Goal: Check status: Check status

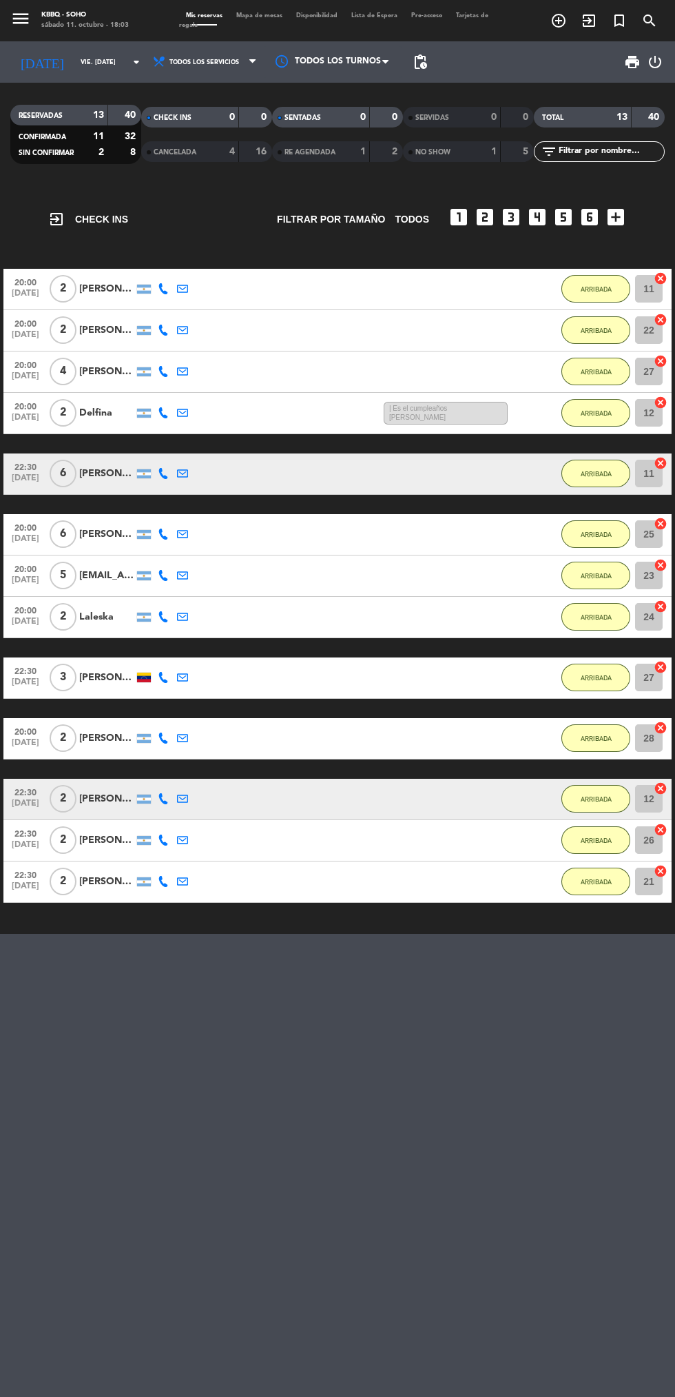
click at [19, 19] on icon "menu" at bounding box center [20, 18] width 21 height 21
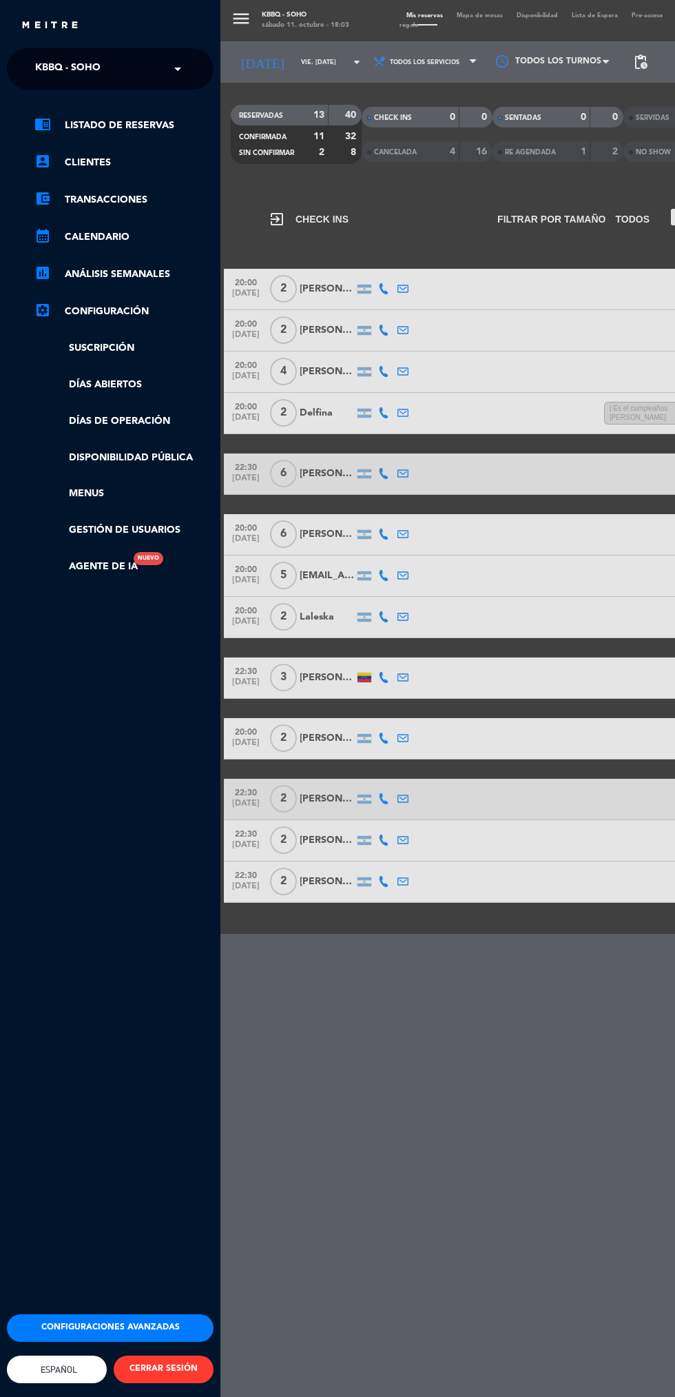
click at [166, 68] on input "text" at bounding box center [112, 69] width 168 height 30
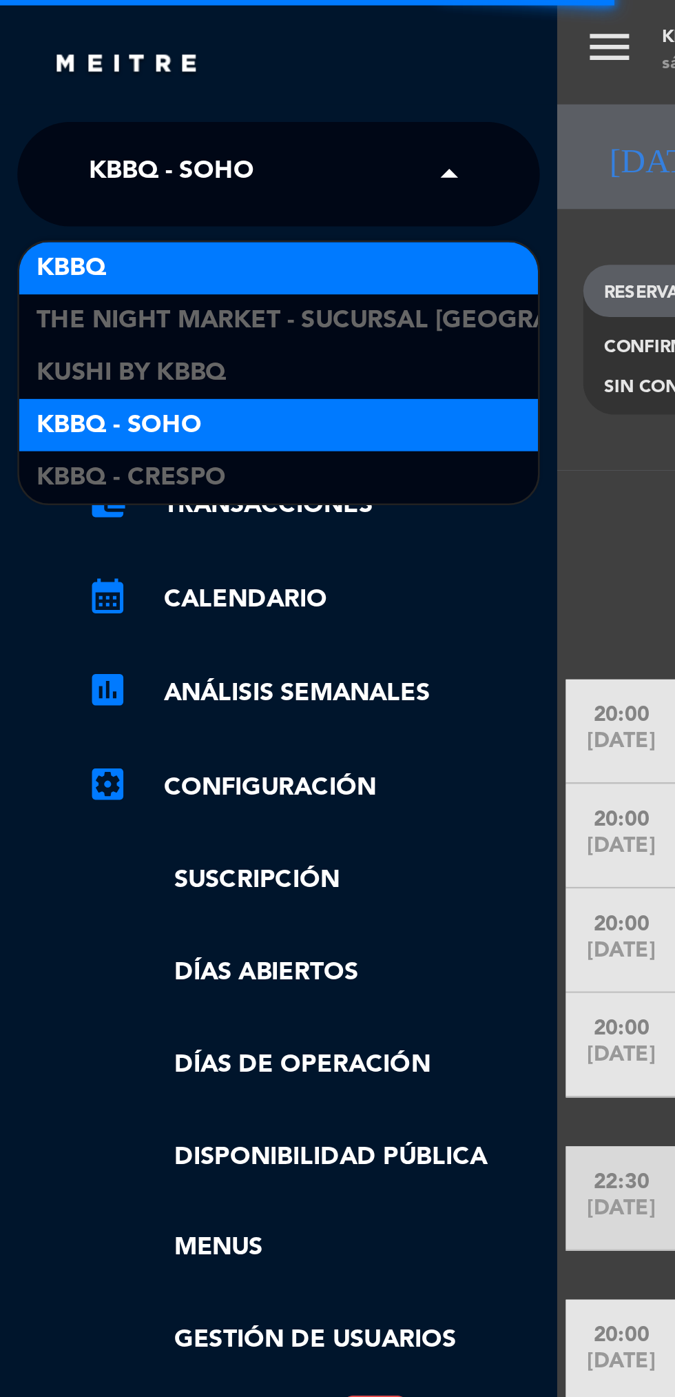
click at [101, 101] on div "KBBQ" at bounding box center [110, 106] width 205 height 21
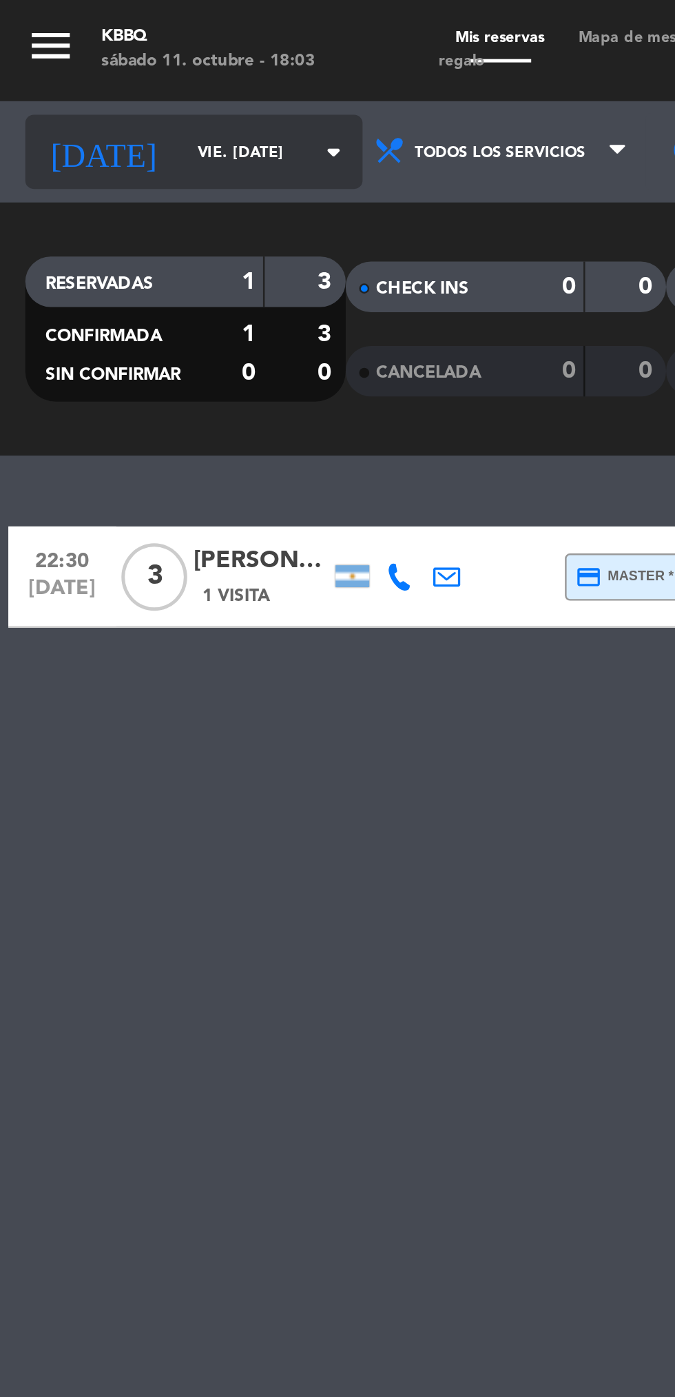
click at [105, 60] on input "vie. [DATE]" at bounding box center [117, 62] width 87 height 21
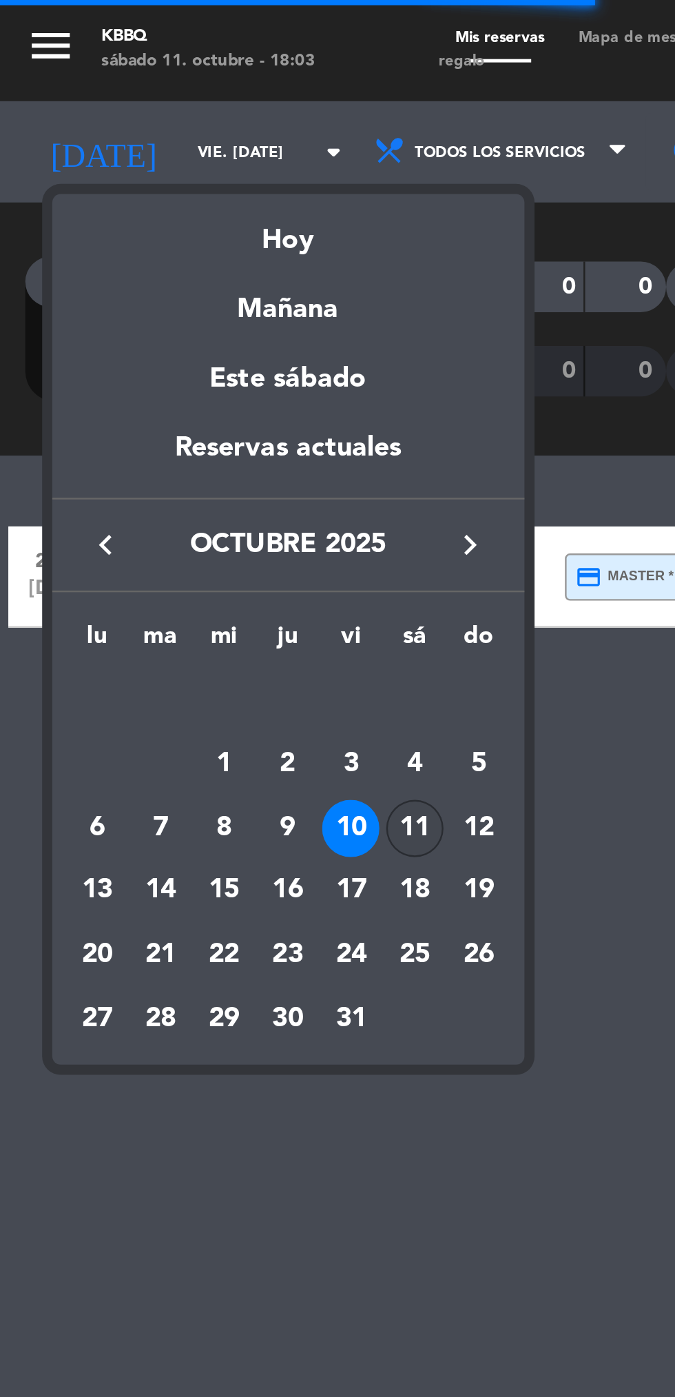
click at [173, 340] on div "11" at bounding box center [169, 338] width 23 height 23
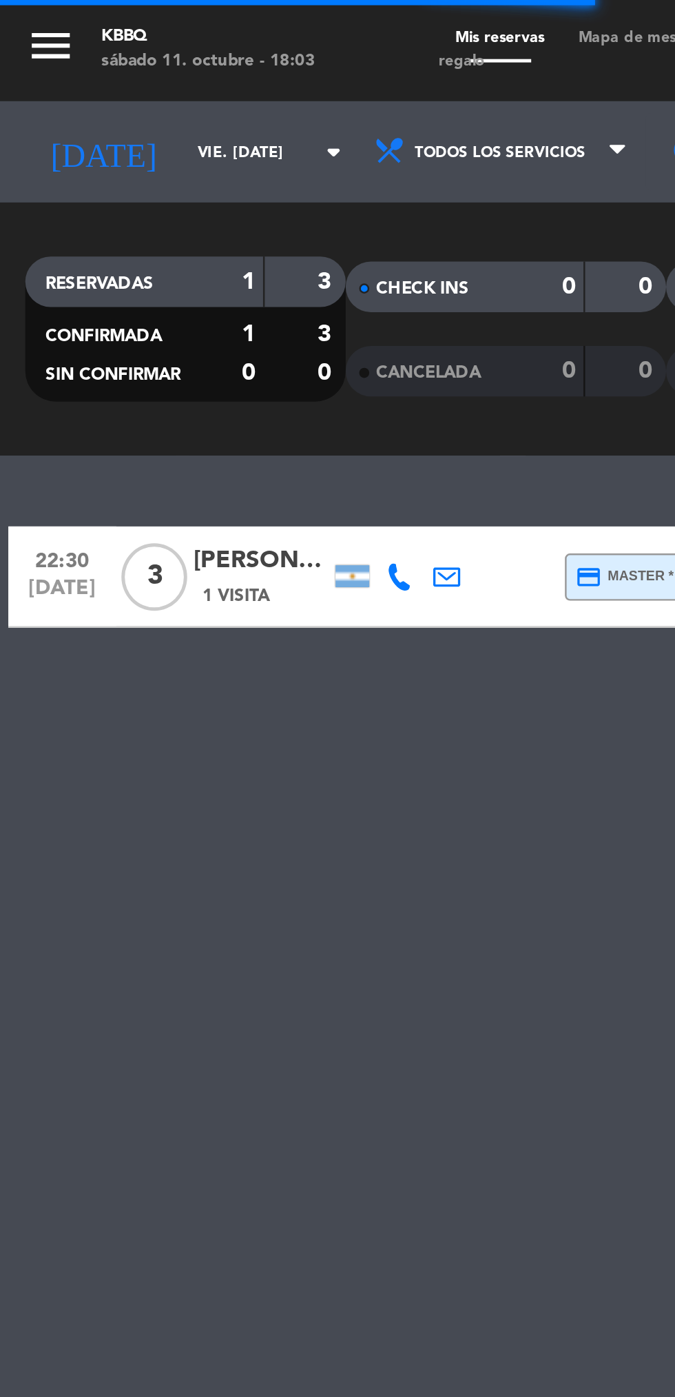
type input "sáb. [DATE]"
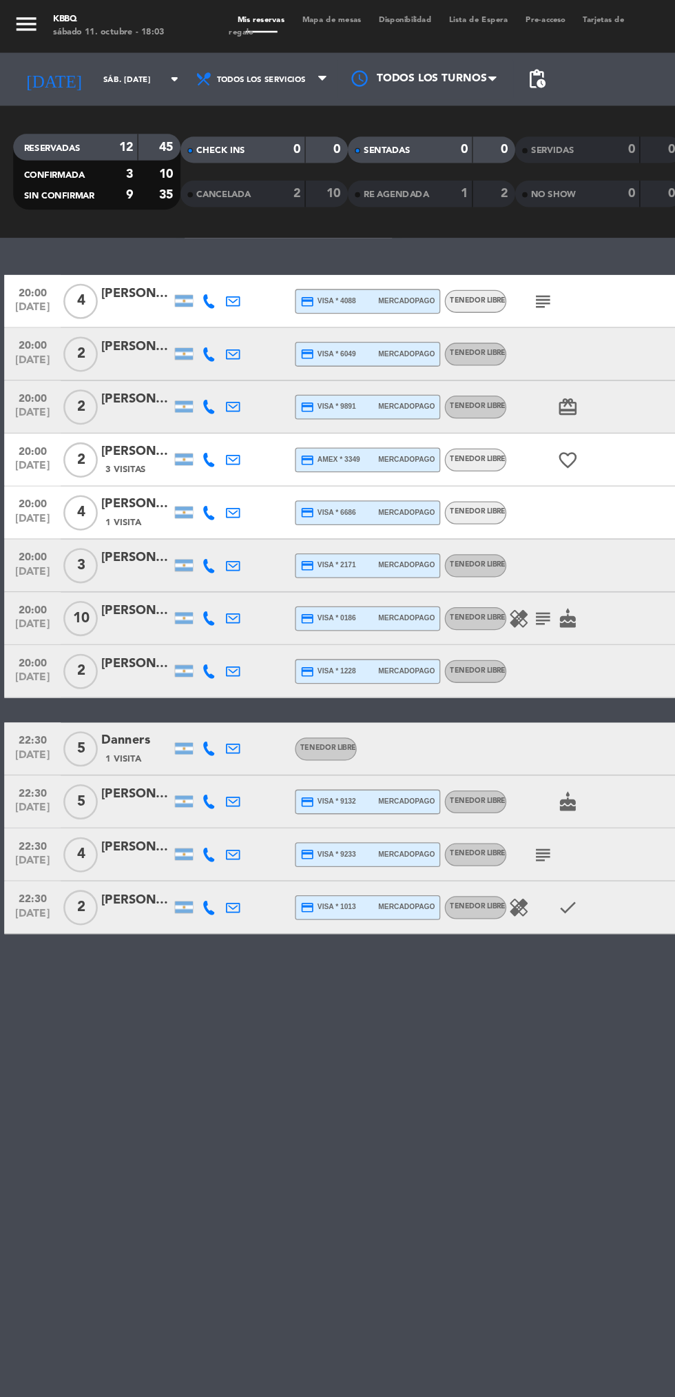
click at [424, 235] on icon "subject" at bounding box center [425, 235] width 17 height 17
click at [424, 480] on icon "subject" at bounding box center [425, 484] width 17 height 17
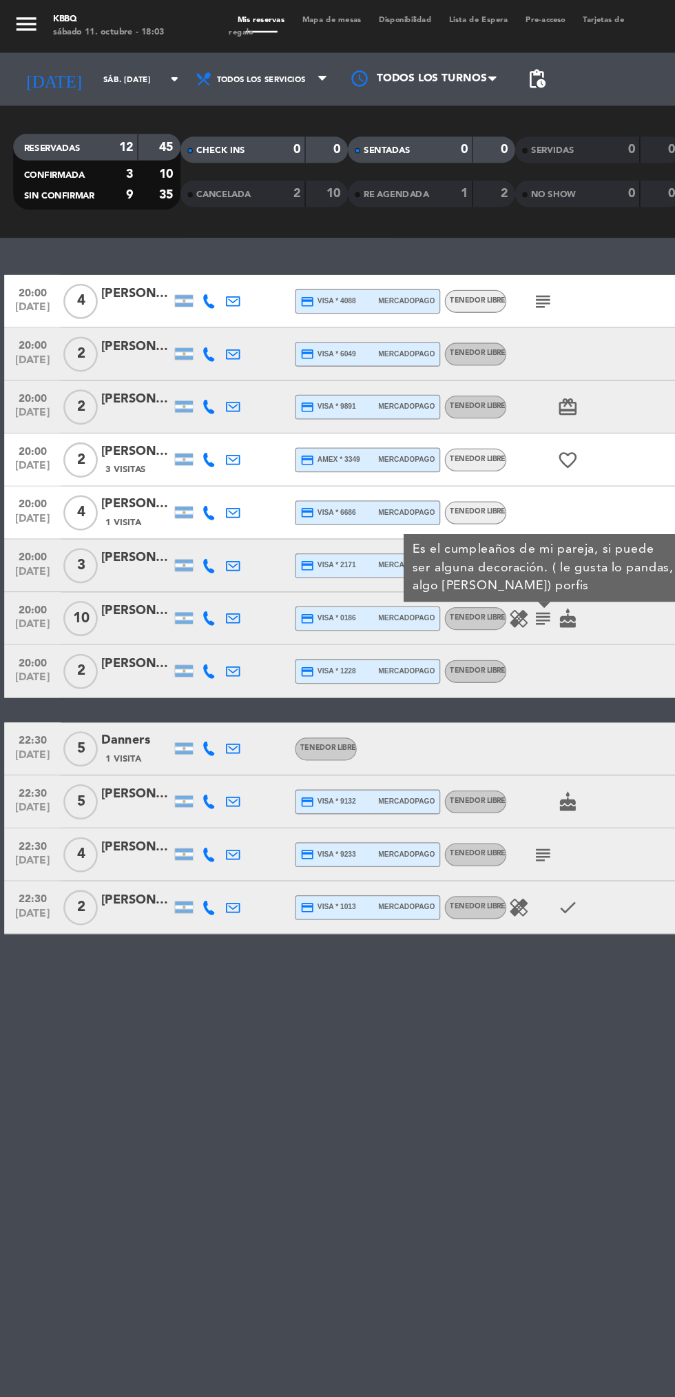
click at [411, 484] on icon "healing" at bounding box center [406, 484] width 17 height 17
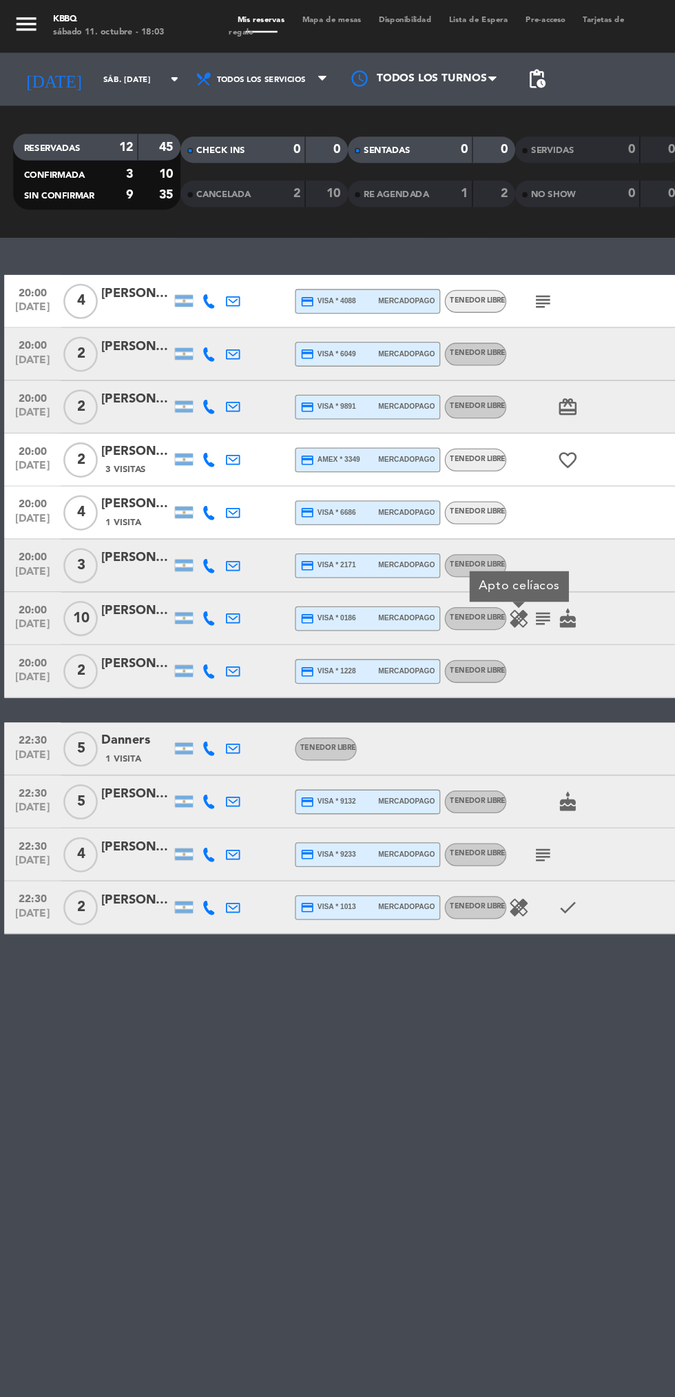
click at [429, 664] on icon "subject" at bounding box center [425, 668] width 17 height 17
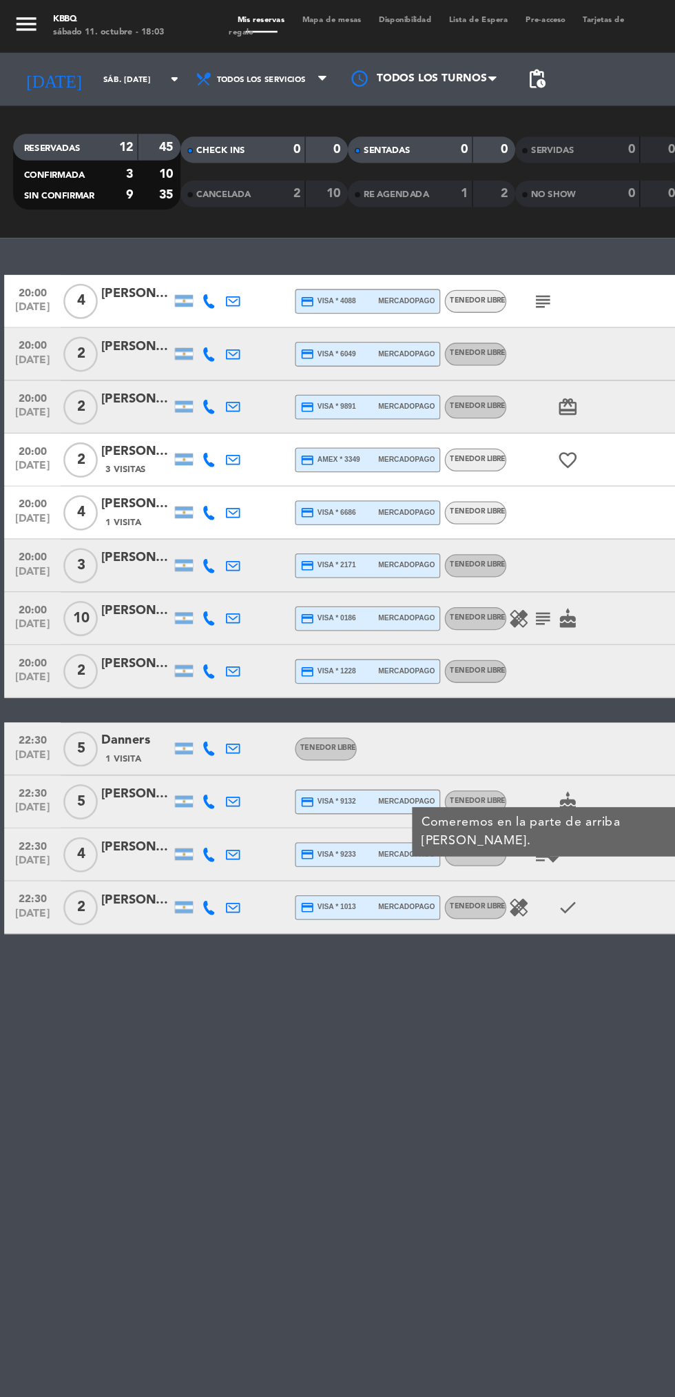
click at [411, 709] on icon "healing" at bounding box center [406, 710] width 17 height 17
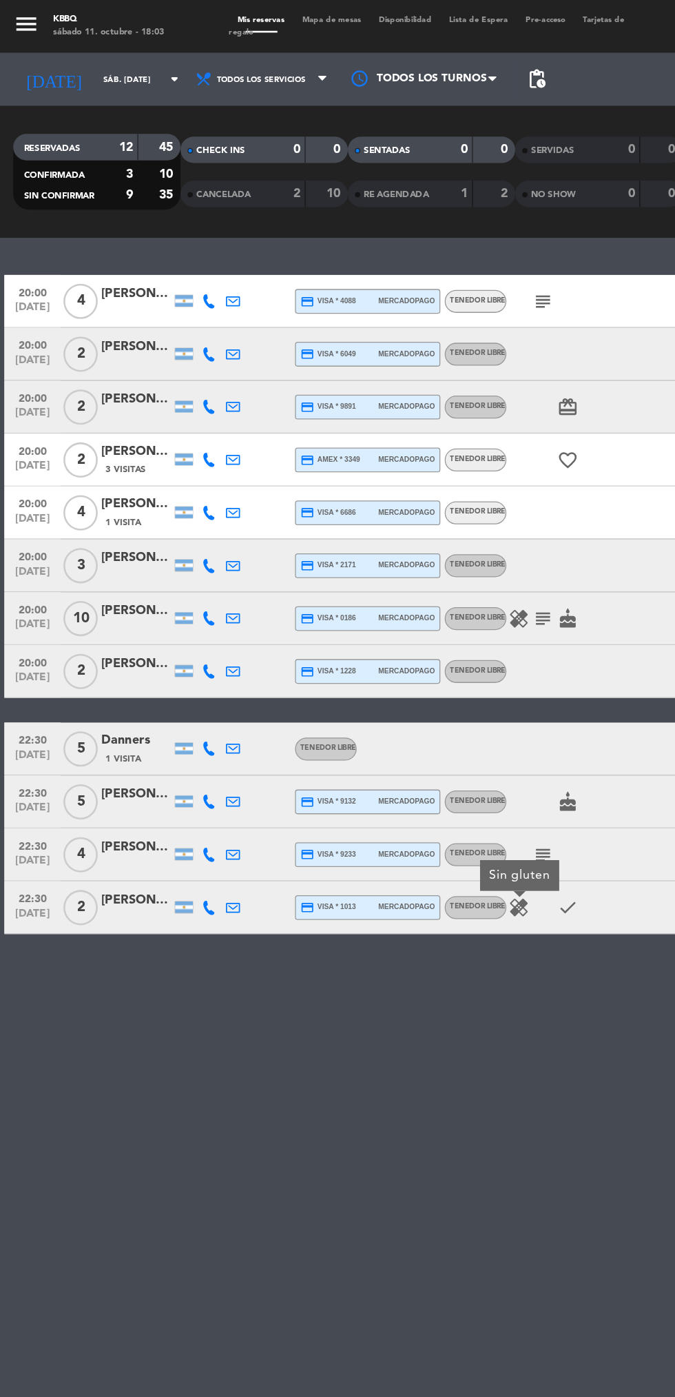
click at [393, 668] on span "Tenedor Libre" at bounding box center [373, 668] width 43 height 6
click at [427, 667] on icon "subject" at bounding box center [425, 668] width 17 height 17
